Goal: Information Seeking & Learning: Learn about a topic

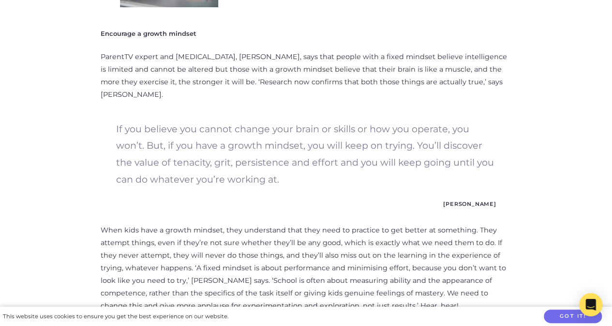
scroll to position [1437, 0]
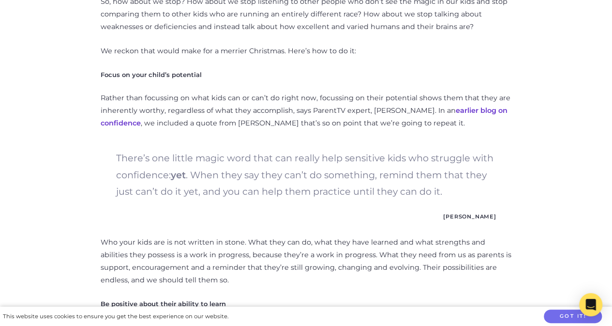
scroll to position [822, 0]
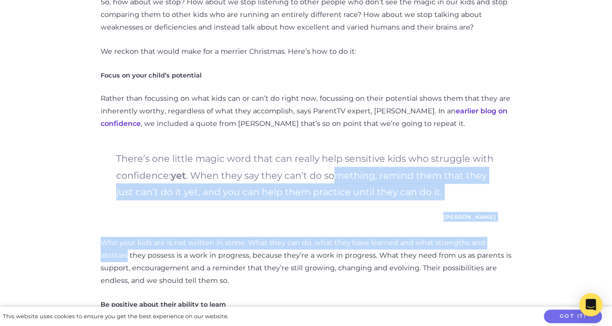
drag, startPoint x: 517, startPoint y: 214, endPoint x: 335, endPoint y: 168, distance: 188.3
click at [181, 192] on blockquote "There’s one little magic word that can really help sensitive kids who struggle …" at bounding box center [306, 186] width 380 height 72
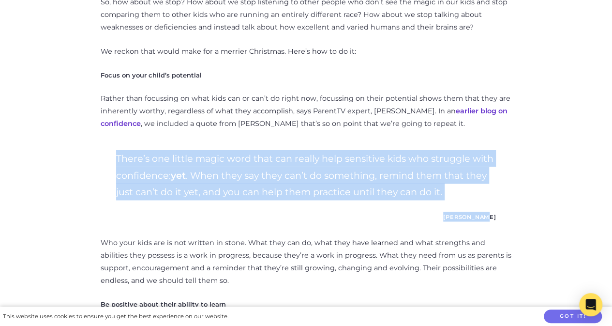
drag, startPoint x: 115, startPoint y: 144, endPoint x: 510, endPoint y: 200, distance: 398.4
copy blockquote "There’s one little magic word that can really help sensitive kids who struggle …"
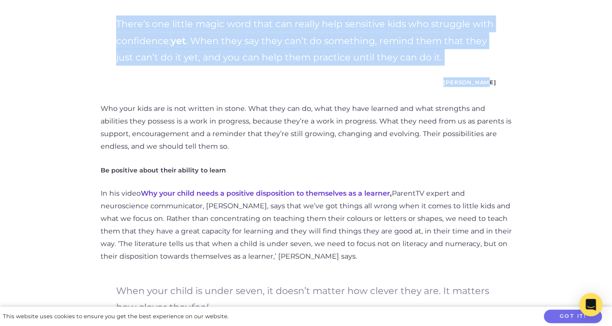
scroll to position [964, 0]
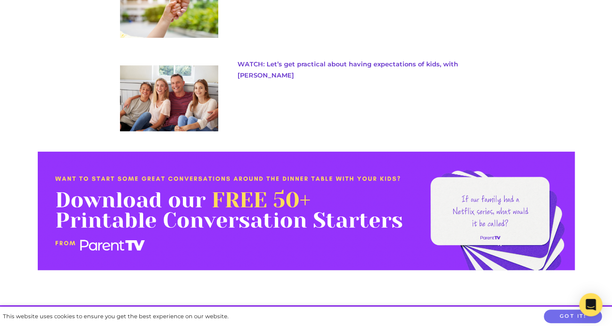
scroll to position [2473, 0]
